Goal: Navigation & Orientation: Find specific page/section

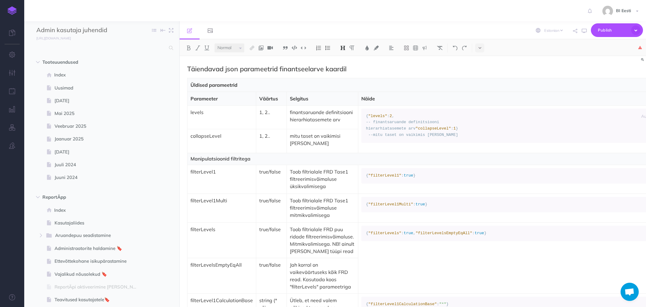
select select "et"
select select "null"
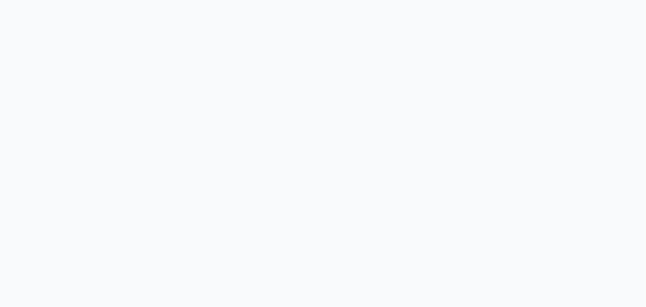
select select "et"
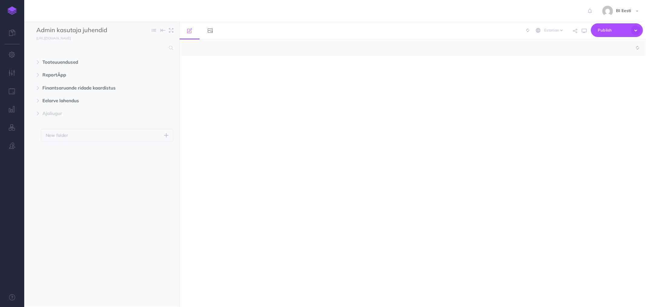
click at [95, 245] on ul "Tooteuuendused New folder Add a new folder inside this folder New page Add a ne…" at bounding box center [101, 173] width 155 height 235
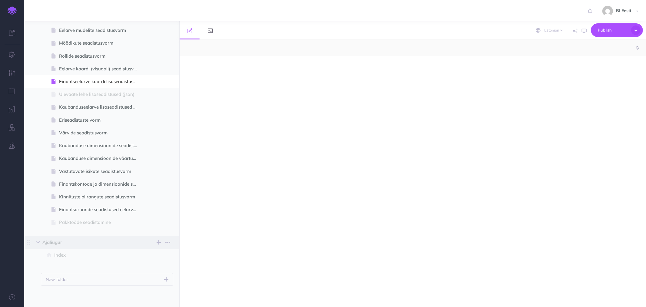
scroll to position [465, 0]
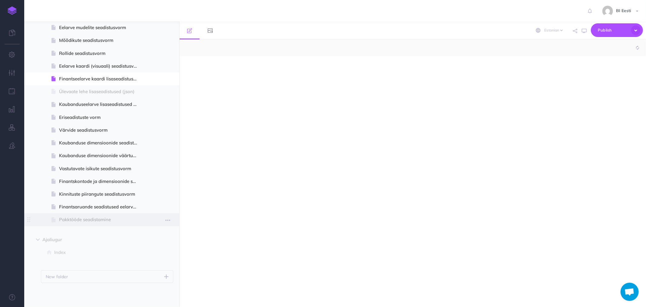
select select "null"
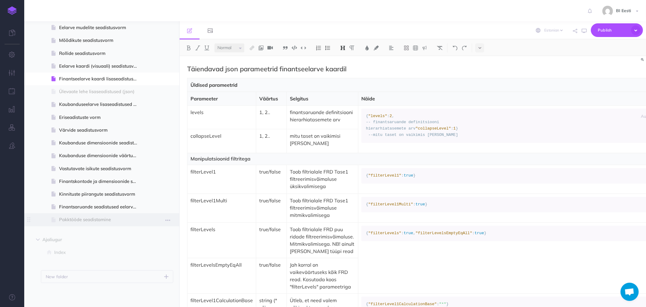
click at [88, 215] on span at bounding box center [101, 219] width 155 height 13
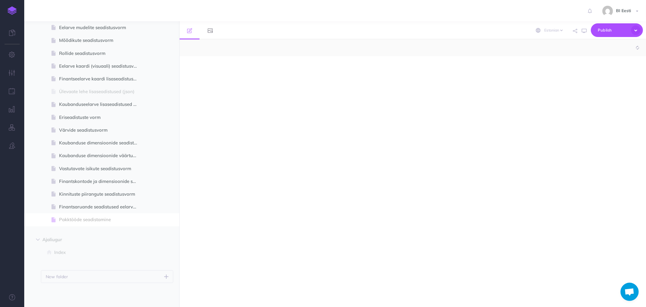
select select "null"
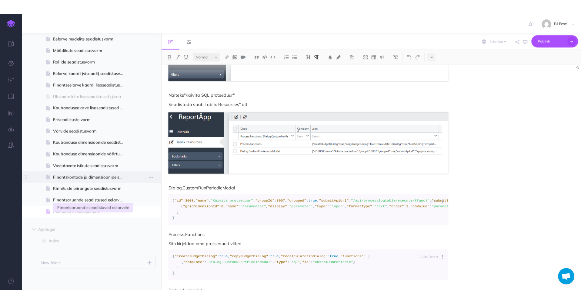
scroll to position [135, 0]
